Goal: Task Accomplishment & Management: Use online tool/utility

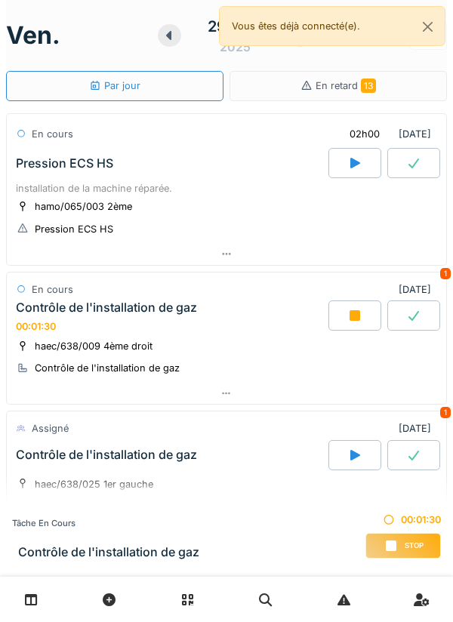
click at [277, 403] on div at bounding box center [226, 394] width 439 height 22
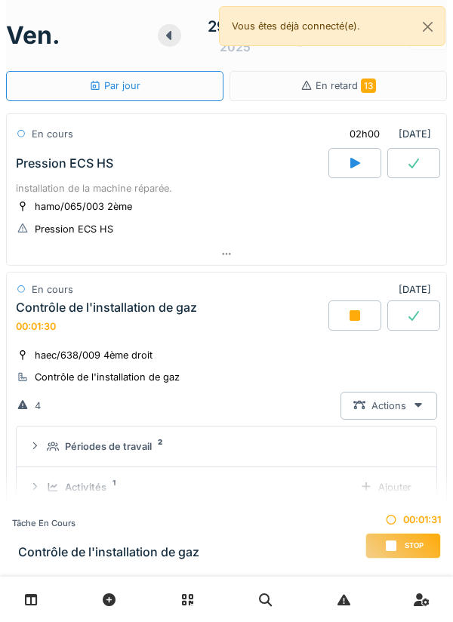
scroll to position [211, 0]
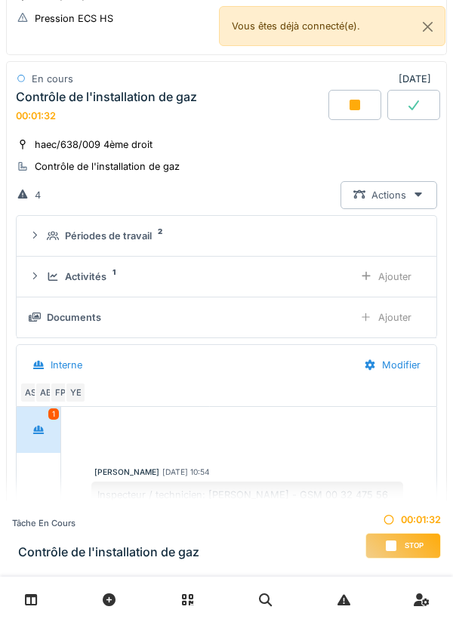
click at [400, 282] on div "Ajouter" at bounding box center [385, 277] width 77 height 28
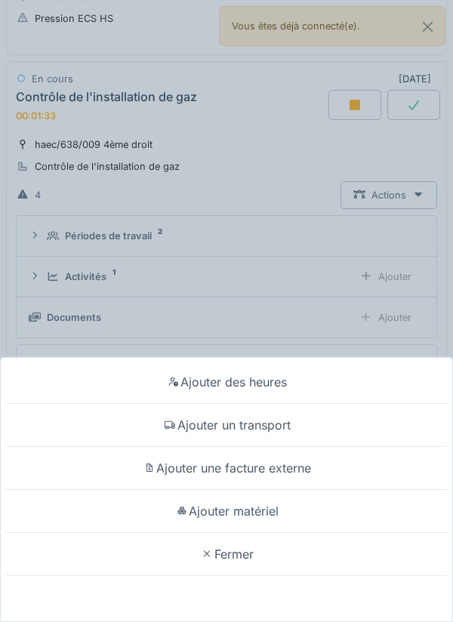
click at [284, 435] on div "Ajouter un transport" at bounding box center [226, 425] width 445 height 43
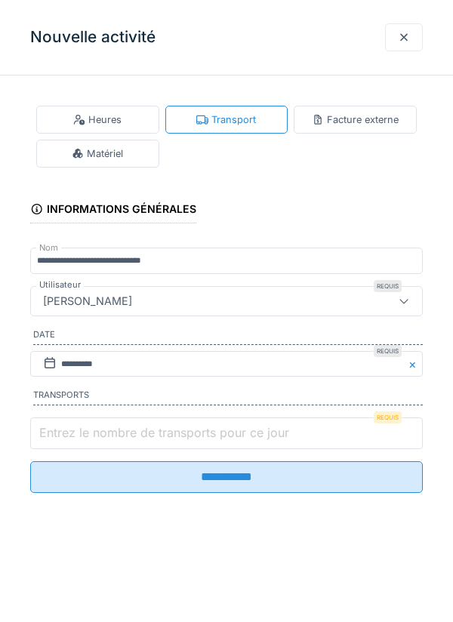
click at [235, 445] on input "Entrez le nombre de transports pour ce jour" at bounding box center [226, 433] width 392 height 32
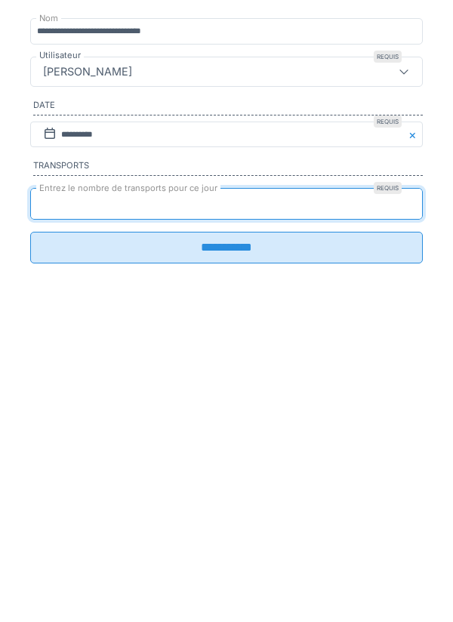
type input "*"
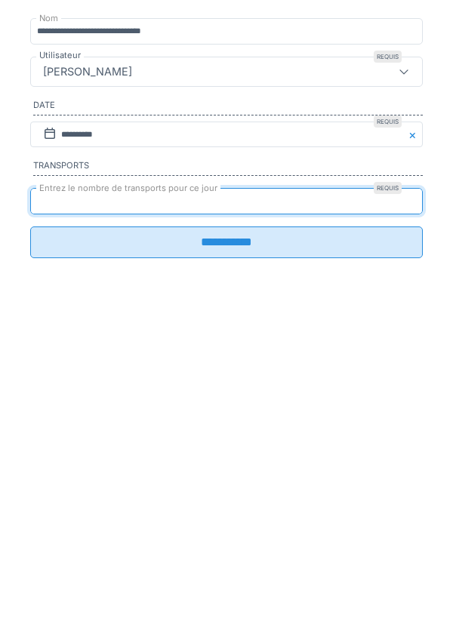
click at [218, 512] on div "**********" at bounding box center [226, 309] width 453 height 442
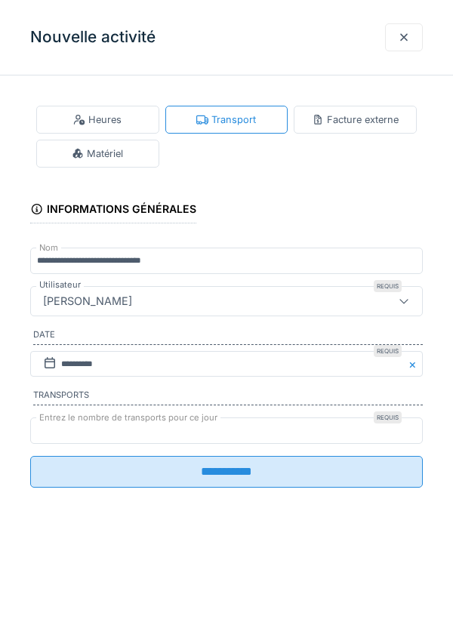
click at [284, 483] on input "**********" at bounding box center [226, 472] width 392 height 32
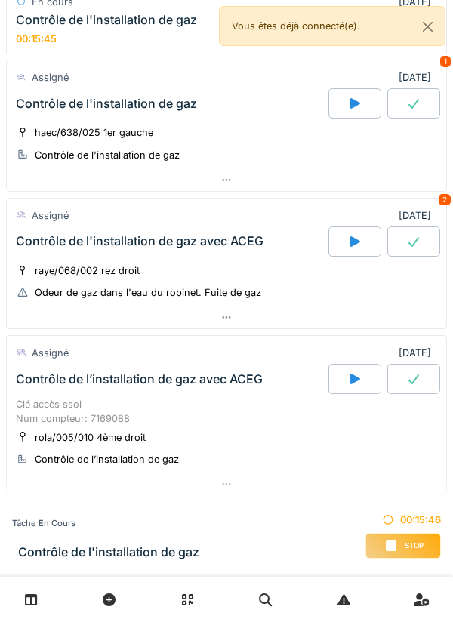
scroll to position [865, 0]
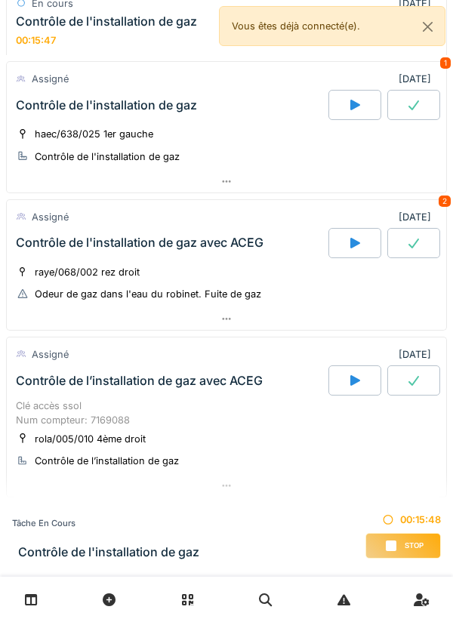
click at [264, 115] on div "Contrôle de l'installation de gaz" at bounding box center [170, 105] width 315 height 30
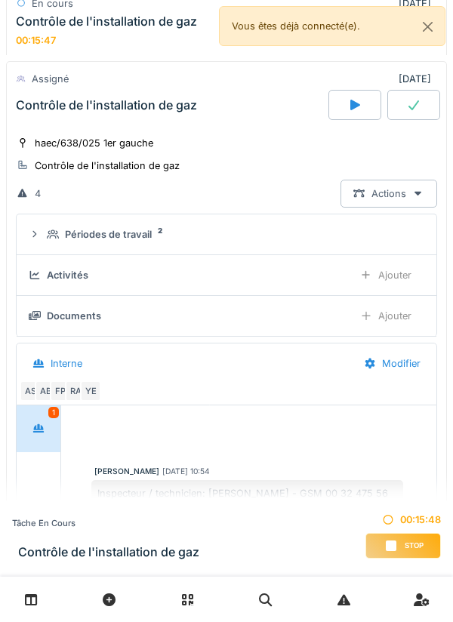
scroll to position [866, 0]
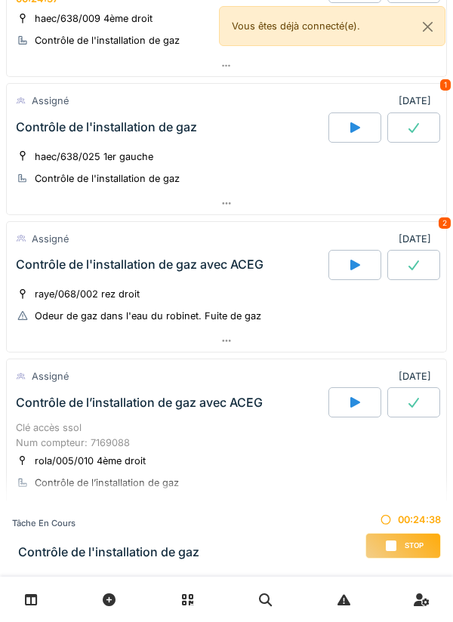
scroll to position [330, 0]
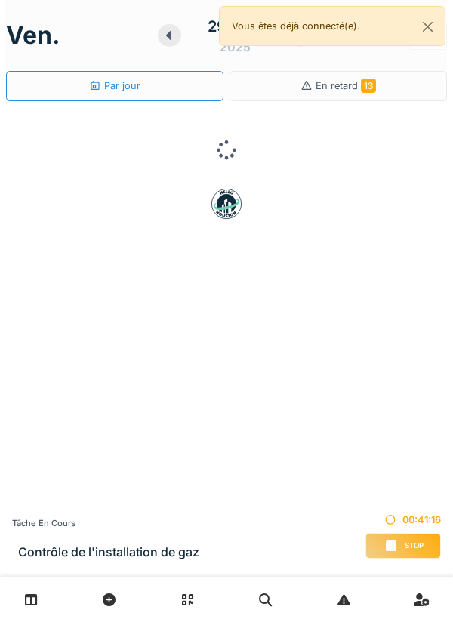
click at [394, 556] on div "Stop" at bounding box center [402, 546] width 75 height 26
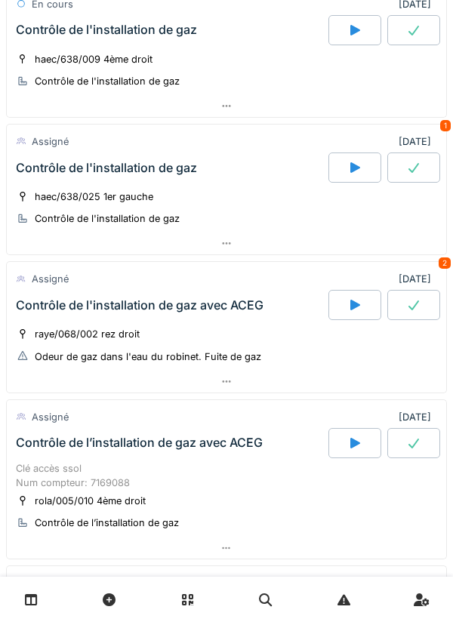
scroll to position [370, 0]
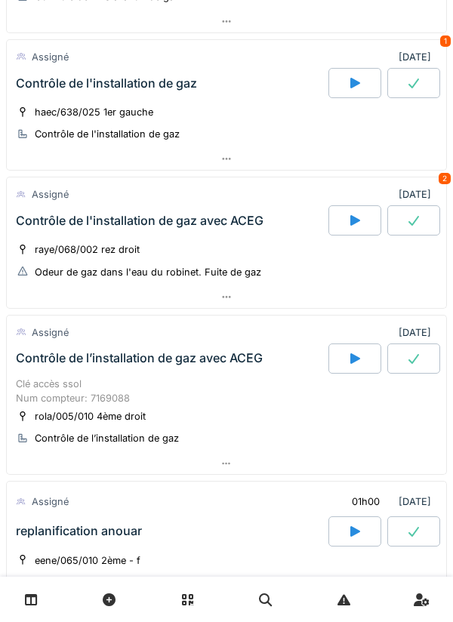
click at [334, 224] on div at bounding box center [354, 220] width 53 height 30
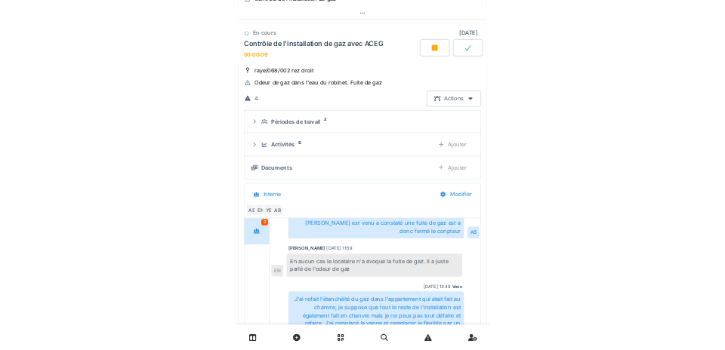
scroll to position [504, 0]
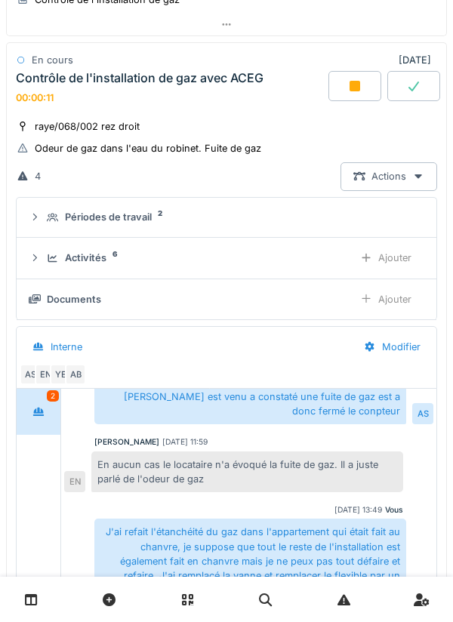
click at [382, 261] on div "Ajouter" at bounding box center [385, 258] width 77 height 28
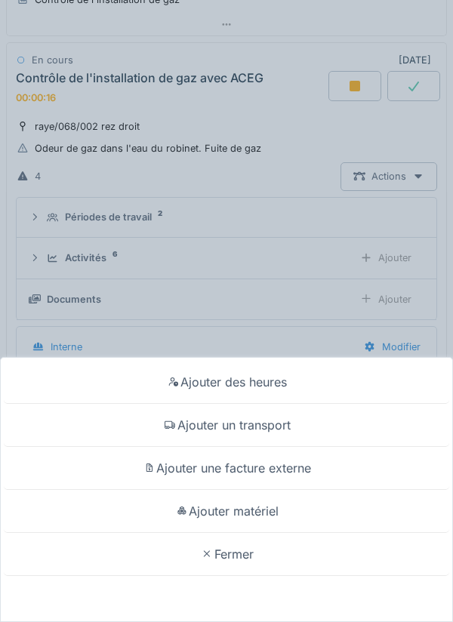
click at [266, 420] on div "Ajouter un transport" at bounding box center [226, 425] width 445 height 43
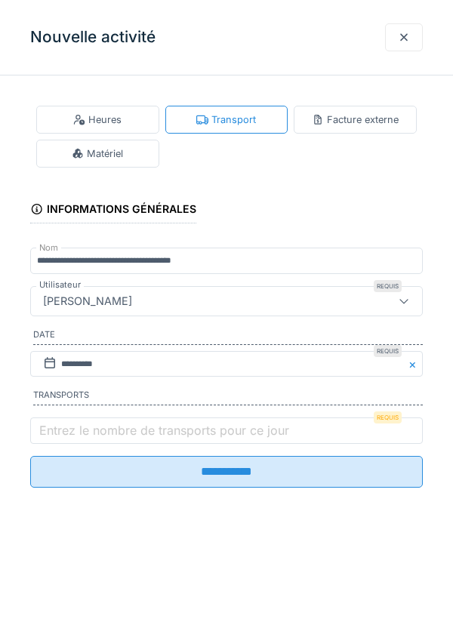
click at [192, 428] on label "Entrez le nombre de transports pour ce jour" at bounding box center [164, 430] width 256 height 18
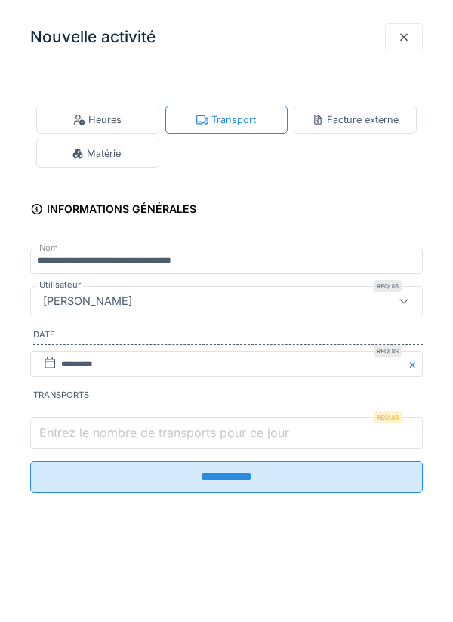
click at [192, 428] on input "Entrez le nombre de transports pour ce jour" at bounding box center [226, 433] width 392 height 32
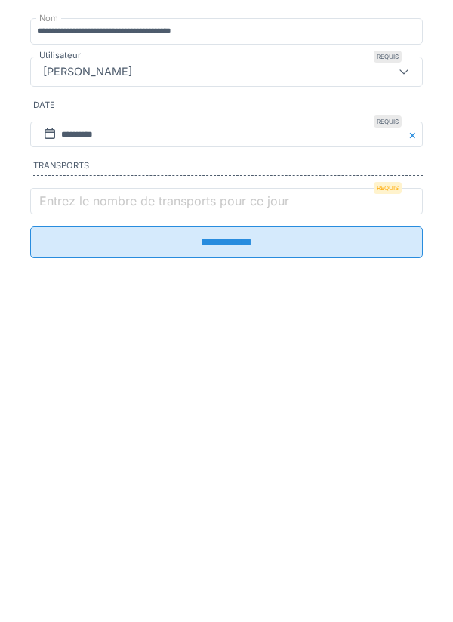
click at [255, 467] on input "**********" at bounding box center [226, 472] width 392 height 32
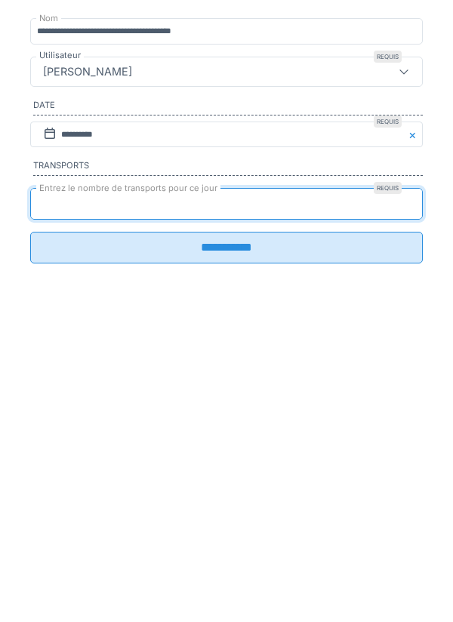
type input "*"
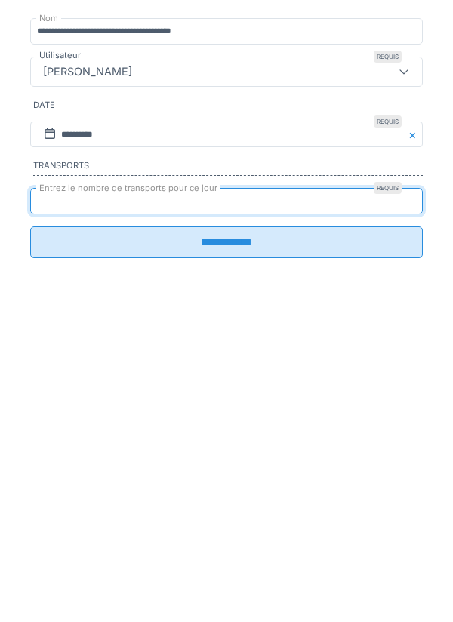
click at [202, 478] on input "**********" at bounding box center [226, 472] width 392 height 32
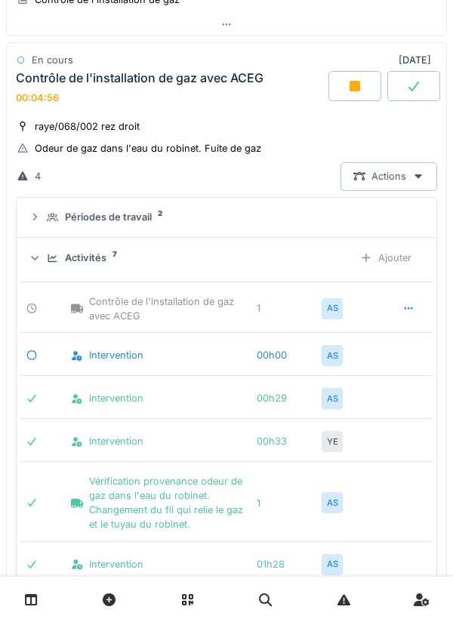
click at [411, 180] on div "Actions" at bounding box center [388, 176] width 97 height 28
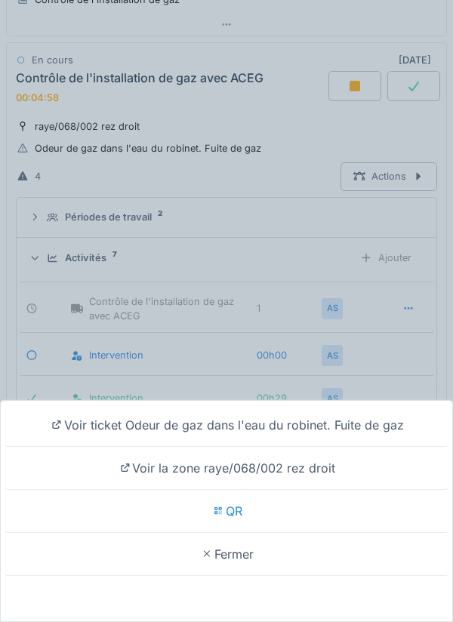
click at [321, 424] on div "Voir ticket Odeur de gaz dans l'eau du robinet. Fuite de gaz" at bounding box center [226, 425] width 445 height 43
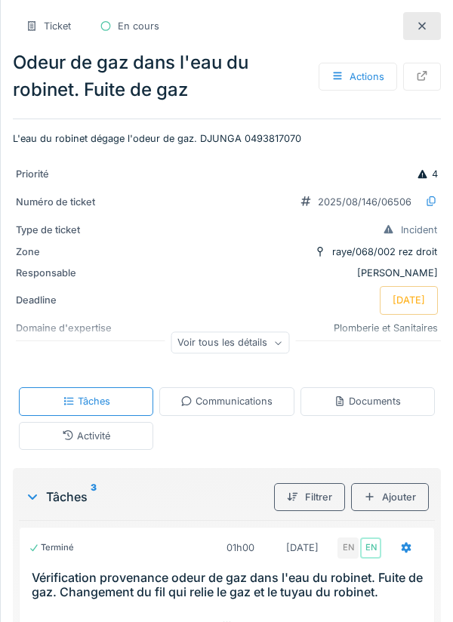
scroll to position [358, 0]
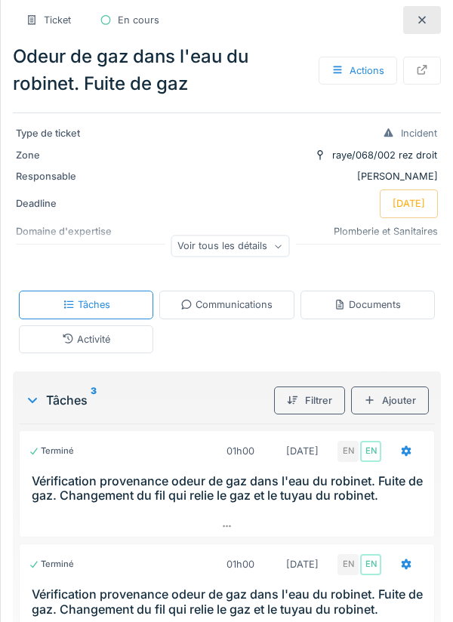
click at [248, 307] on div "Communications" at bounding box center [226, 304] width 92 height 14
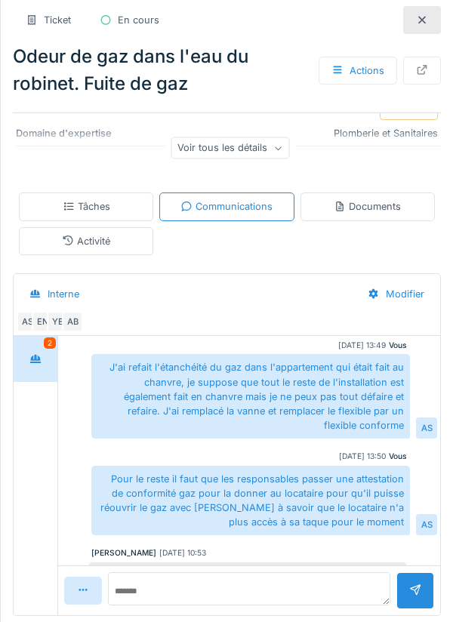
scroll to position [0, 0]
